Goal: Information Seeking & Learning: Learn about a topic

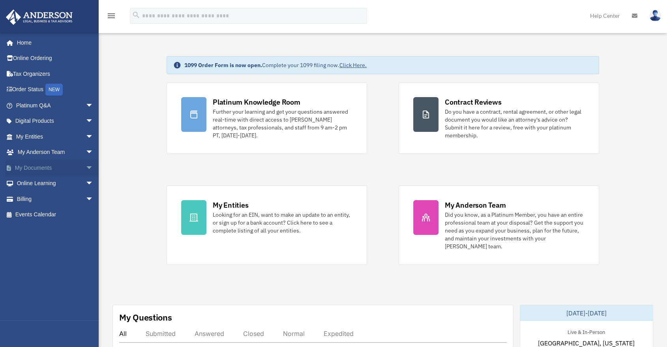
click at [86, 169] on span "arrow_drop_down" at bounding box center [94, 168] width 16 height 16
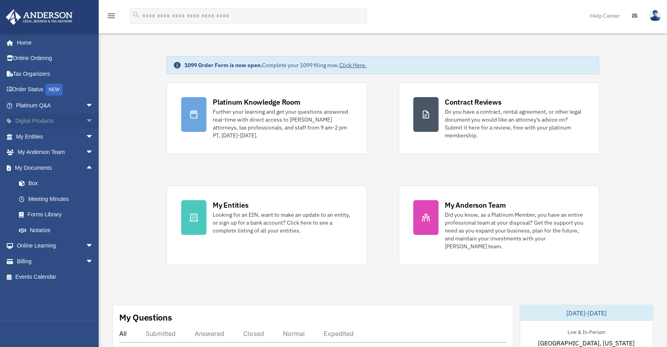
click at [86, 118] on span "arrow_drop_down" at bounding box center [94, 121] width 16 height 16
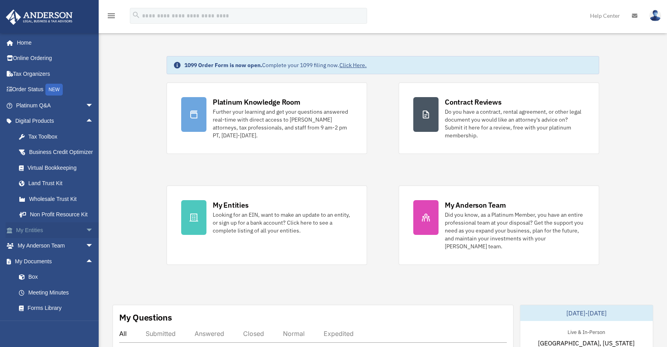
click at [86, 237] on span "arrow_drop_down" at bounding box center [94, 230] width 16 height 16
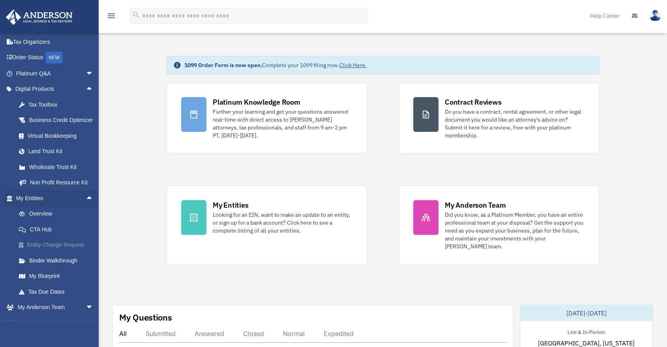
scroll to position [44, 0]
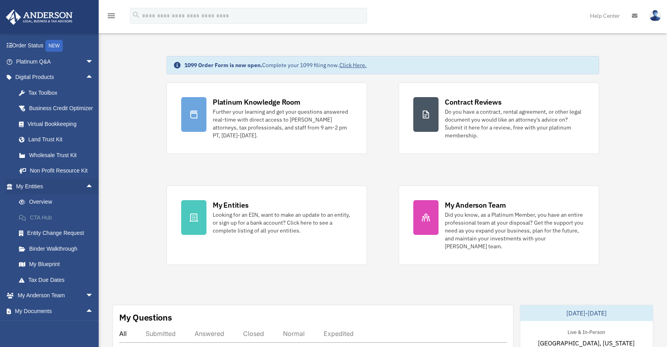
click at [62, 225] on link "CTA Hub" at bounding box center [58, 218] width 94 height 16
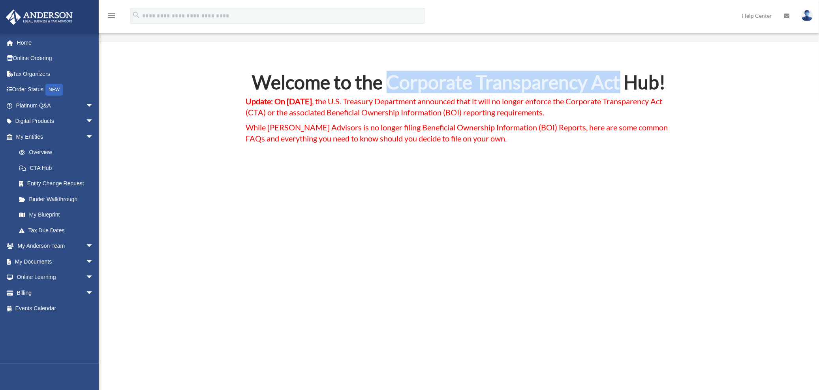
drag, startPoint x: 384, startPoint y: 86, endPoint x: 617, endPoint y: 87, distance: 232.5
click at [617, 87] on h2 "Welcome to the Corporate Transparency Act Hub!" at bounding box center [459, 84] width 426 height 23
copy h2 "Corporate Transparency Act"
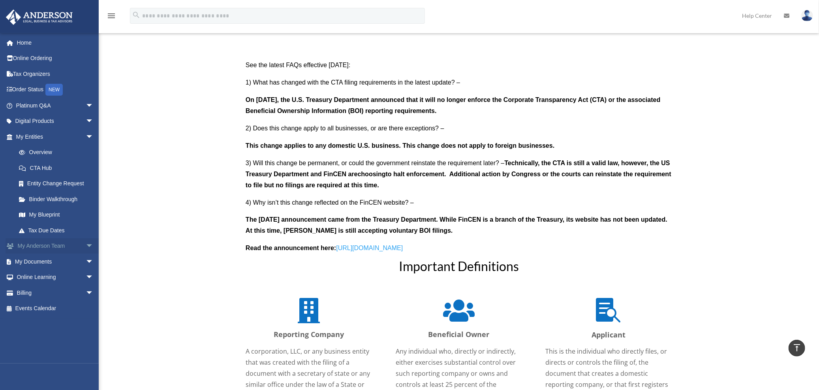
scroll to position [789, 0]
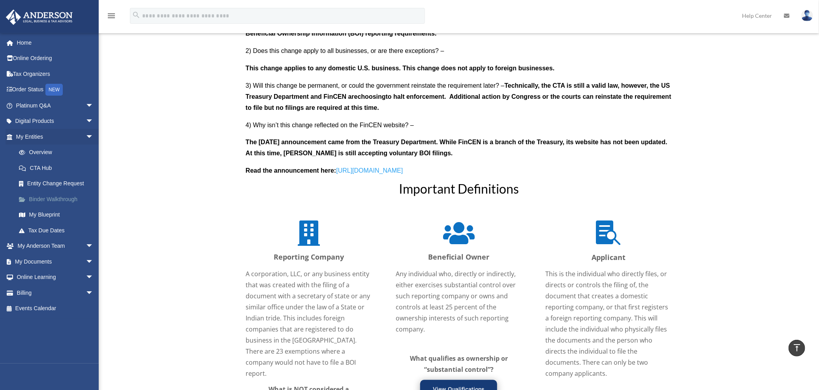
click at [55, 198] on link "Binder Walkthrough" at bounding box center [58, 199] width 94 height 16
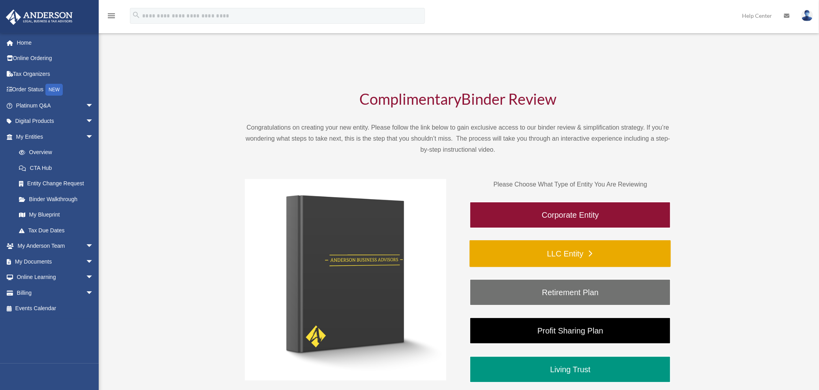
click at [568, 254] on link "LLC Entity" at bounding box center [569, 253] width 201 height 27
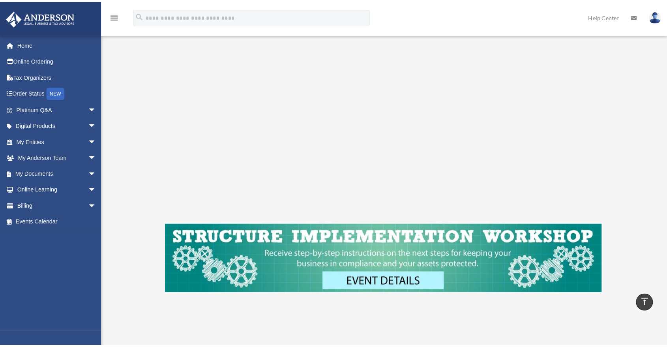
scroll to position [171, 0]
